Goal: Use online tool/utility

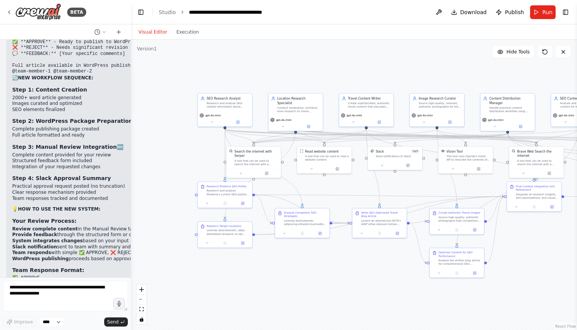
scroll to position [17612, 0]
click at [216, 61] on div ".deletable-edge-delete-btn { width: 20px; height: 20px; border: 0px solid #ffff…" at bounding box center [354, 185] width 446 height 290
click at [539, 13] on button "Run" at bounding box center [543, 12] width 26 height 14
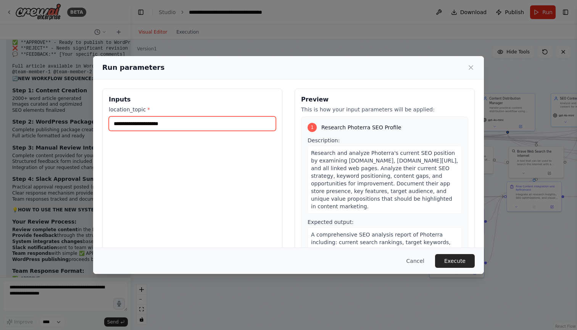
click at [247, 124] on input "location_topic *" at bounding box center [192, 123] width 167 height 14
type input "*"
click at [124, 121] on input "**********" at bounding box center [192, 123] width 167 height 14
click at [170, 124] on input "**********" at bounding box center [192, 123] width 167 height 14
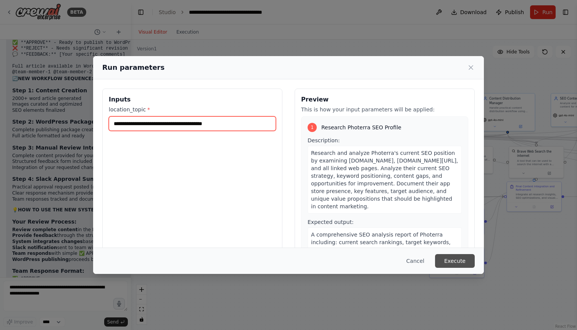
type input "**********"
click at [470, 258] on button "Execute" at bounding box center [455, 261] width 40 height 14
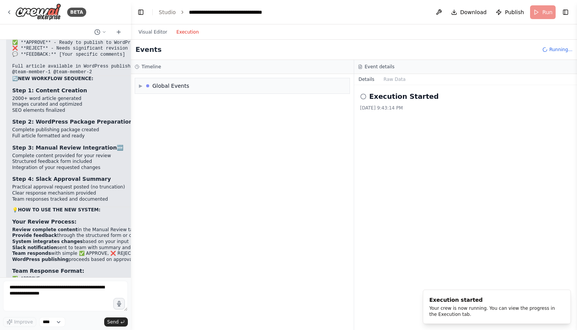
click at [184, 31] on button "Execution" at bounding box center [188, 31] width 32 height 9
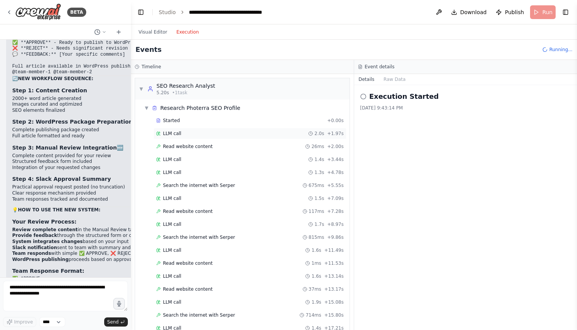
scroll to position [0, 0]
click at [146, 108] on span "▼" at bounding box center [146, 108] width 5 height 6
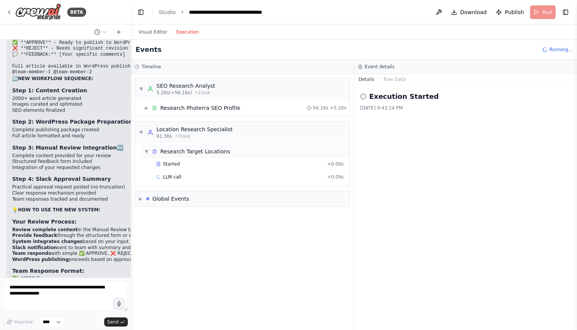
click at [146, 150] on span "▼" at bounding box center [146, 151] width 5 height 6
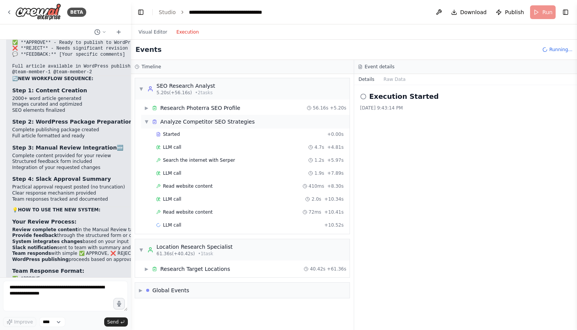
click at [146, 123] on span "▼" at bounding box center [146, 122] width 5 height 6
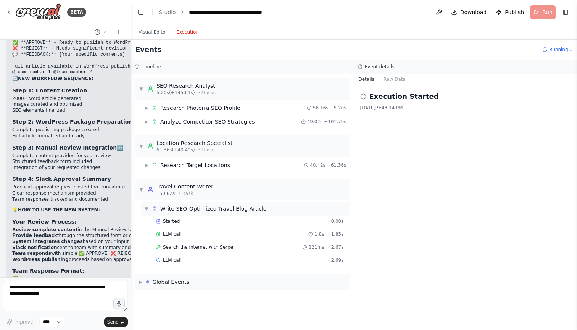
click at [148, 209] on span "▼" at bounding box center [146, 209] width 5 height 6
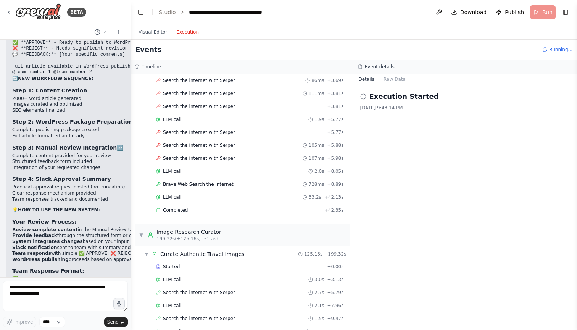
scroll to position [1553, 0]
